Goal: Task Accomplishment & Management: Complete application form

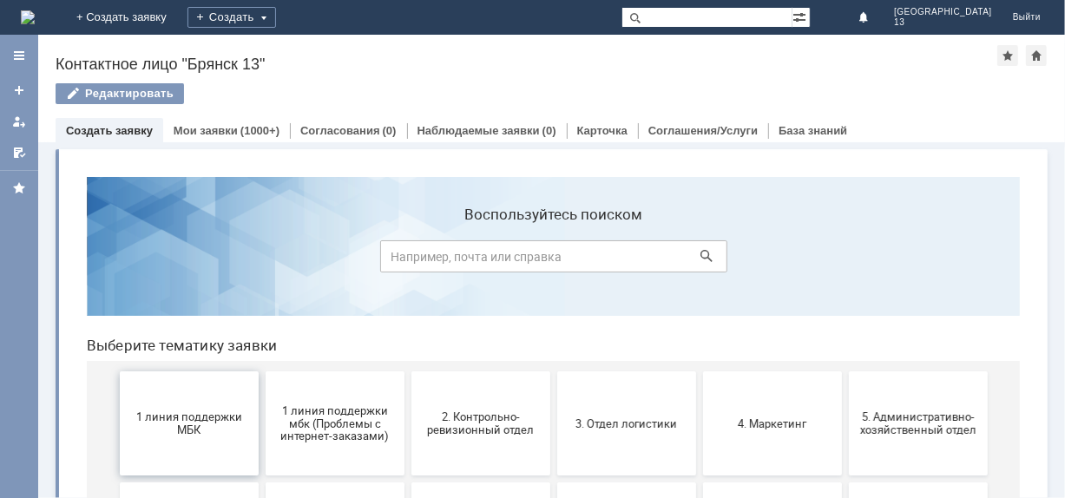
click at [192, 427] on span "1 линия поддержки МБК" at bounding box center [188, 423] width 128 height 26
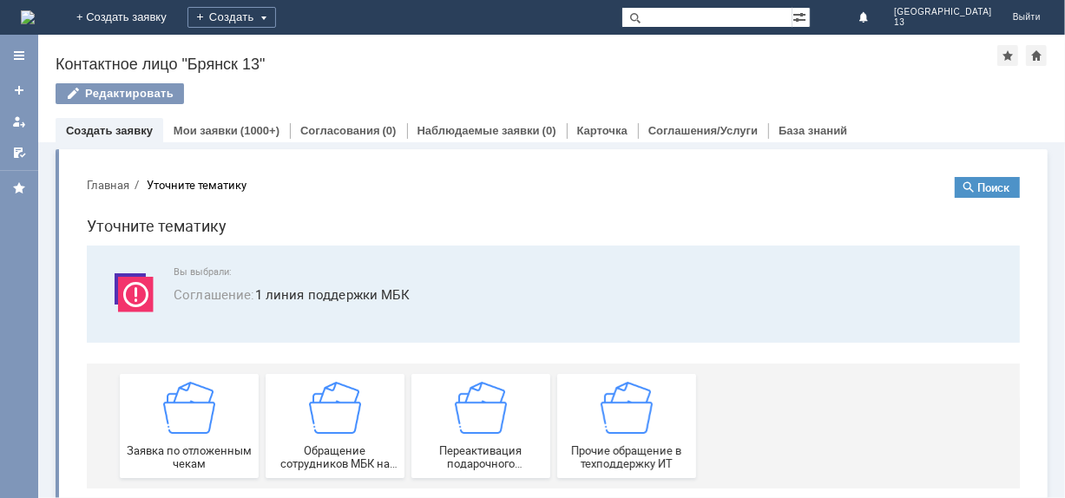
click at [192, 427] on img at bounding box center [188, 407] width 52 height 52
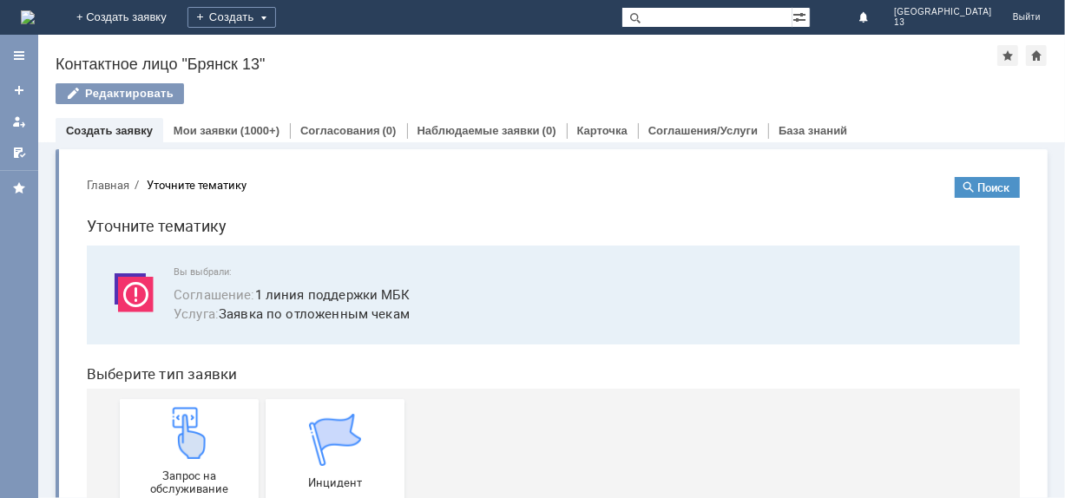
click at [192, 427] on img at bounding box center [188, 432] width 52 height 52
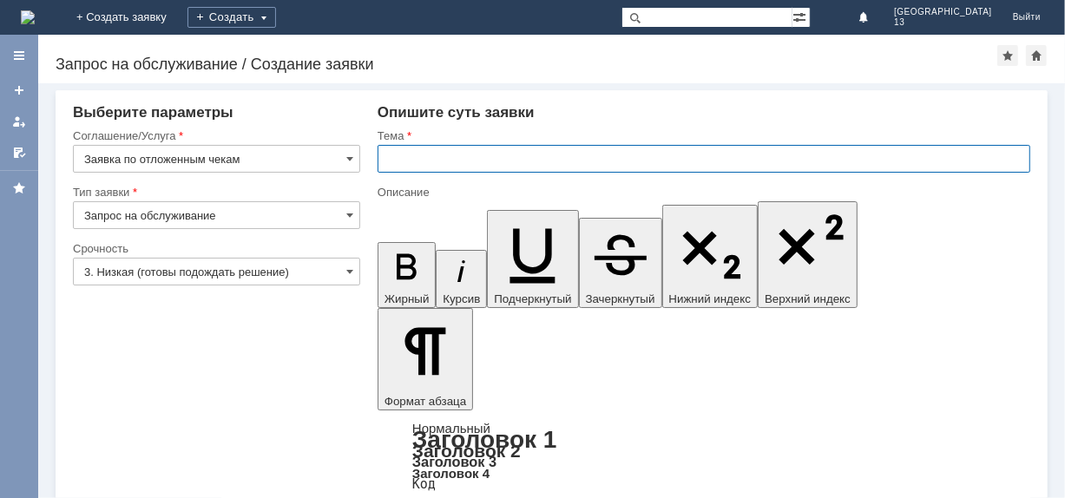
click at [413, 150] on input "text" at bounding box center [704, 159] width 653 height 28
type input "Отложенные чеки [DATE] [GEOGRAPHIC_DATA] 13"
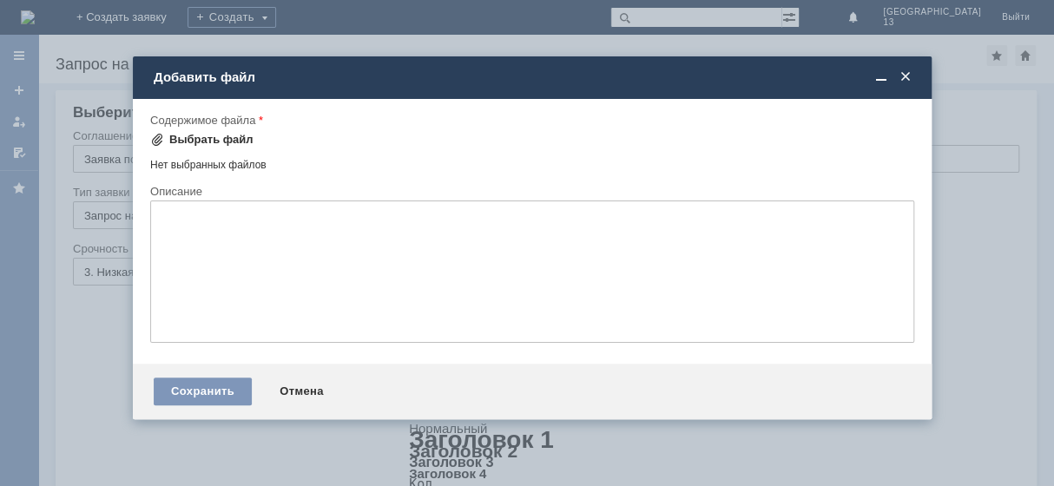
click at [207, 135] on div "Выбрать файл" at bounding box center [211, 140] width 84 height 14
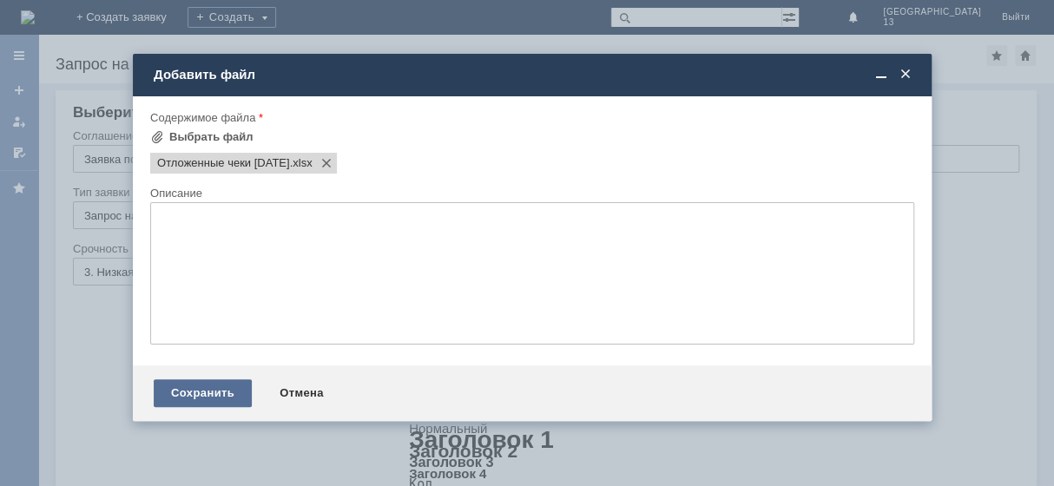
click at [211, 398] on div "Сохранить" at bounding box center [203, 393] width 98 height 28
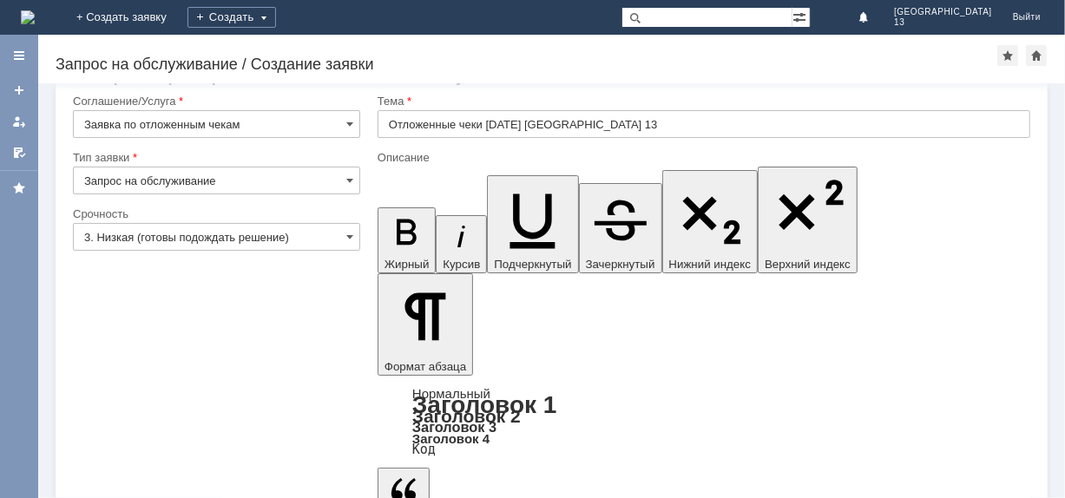
scroll to position [52, 0]
